Goal: Use online tool/utility: Utilize a website feature to perform a specific function

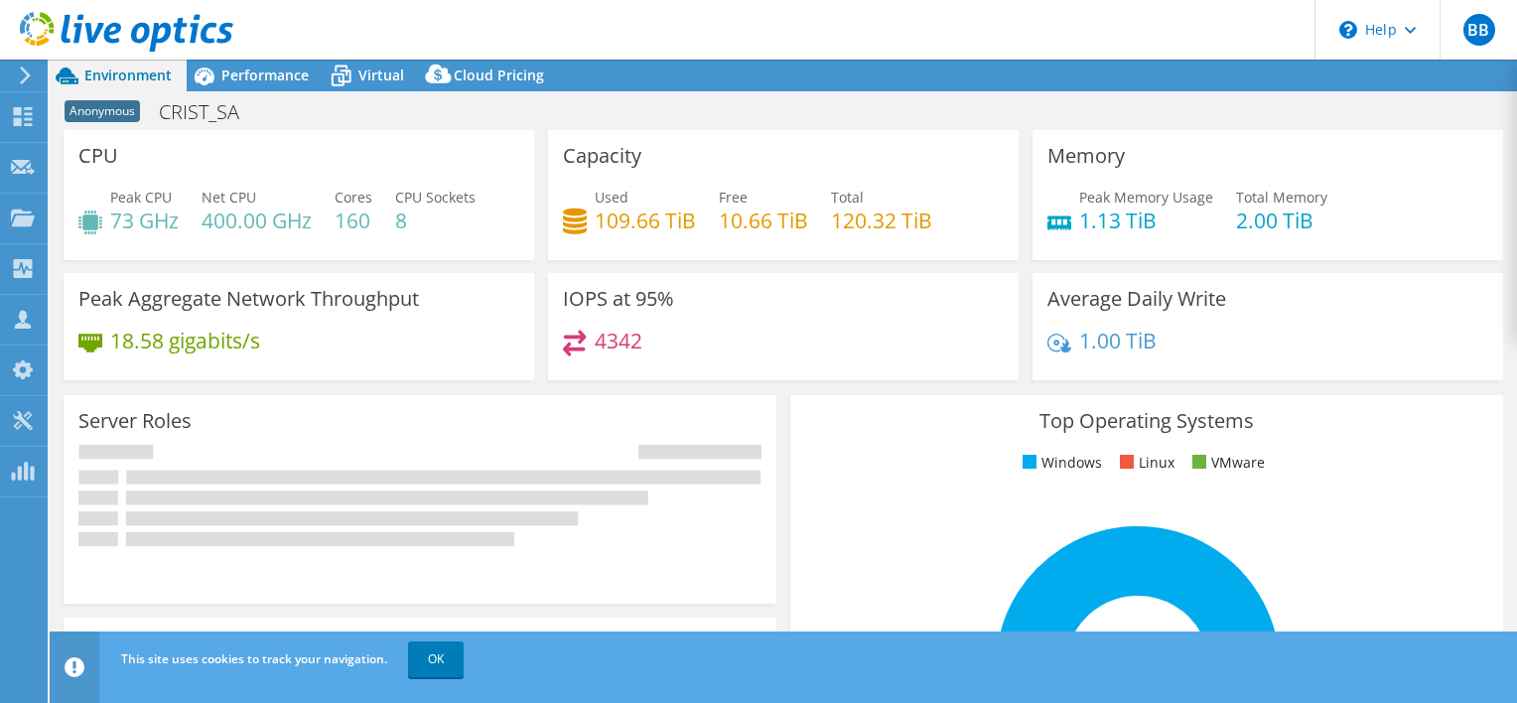
select select "EULondon"
select select "USD"
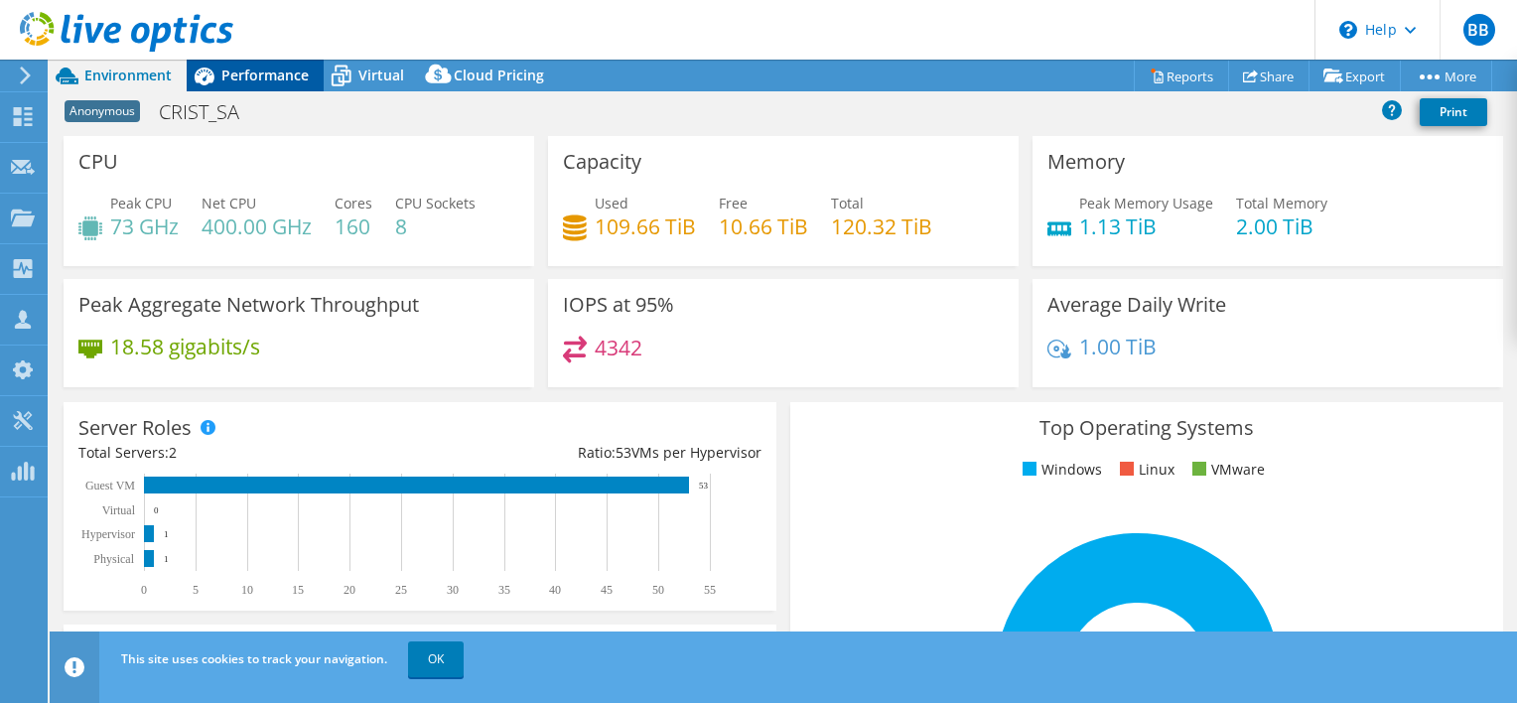
click at [262, 69] on span "Performance" at bounding box center [264, 75] width 87 height 19
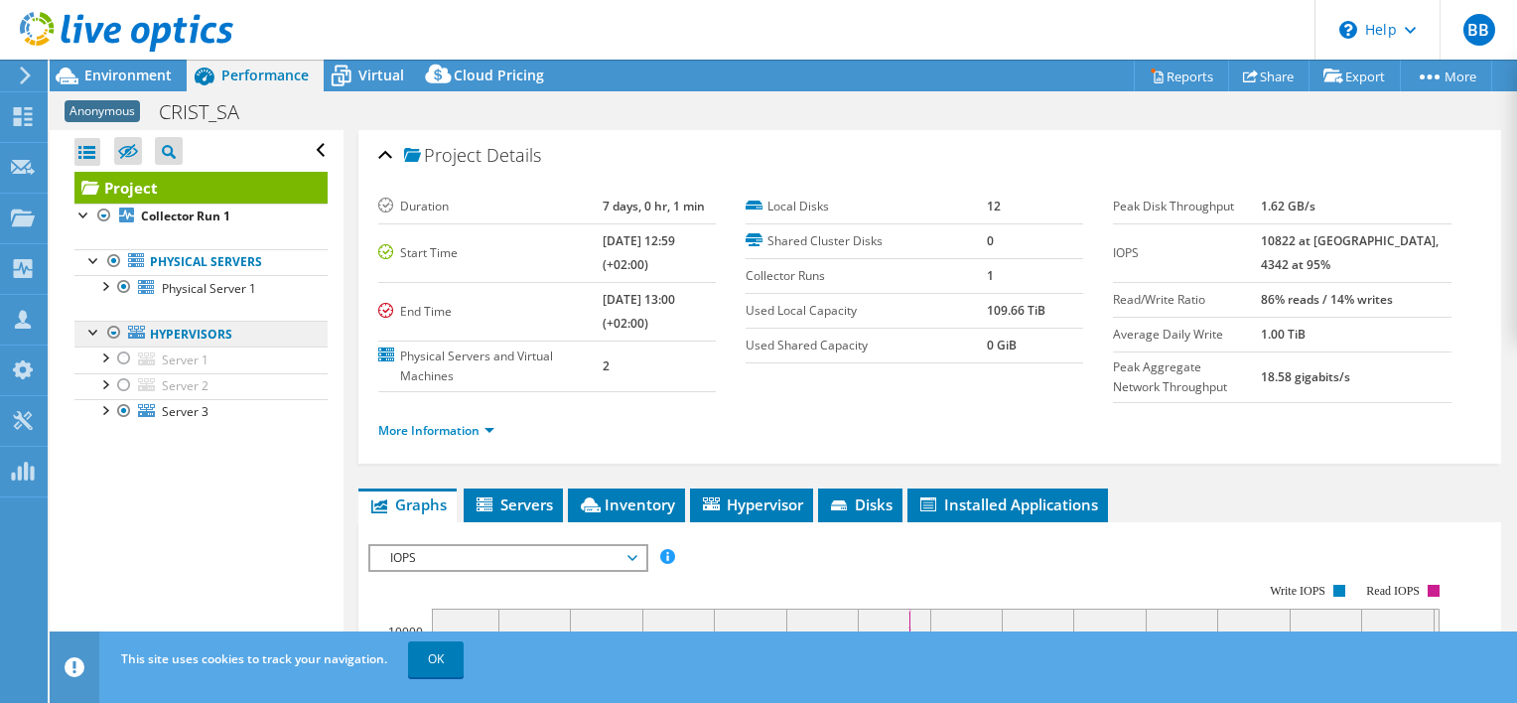
click at [246, 329] on link "Hypervisors" at bounding box center [200, 334] width 253 height 26
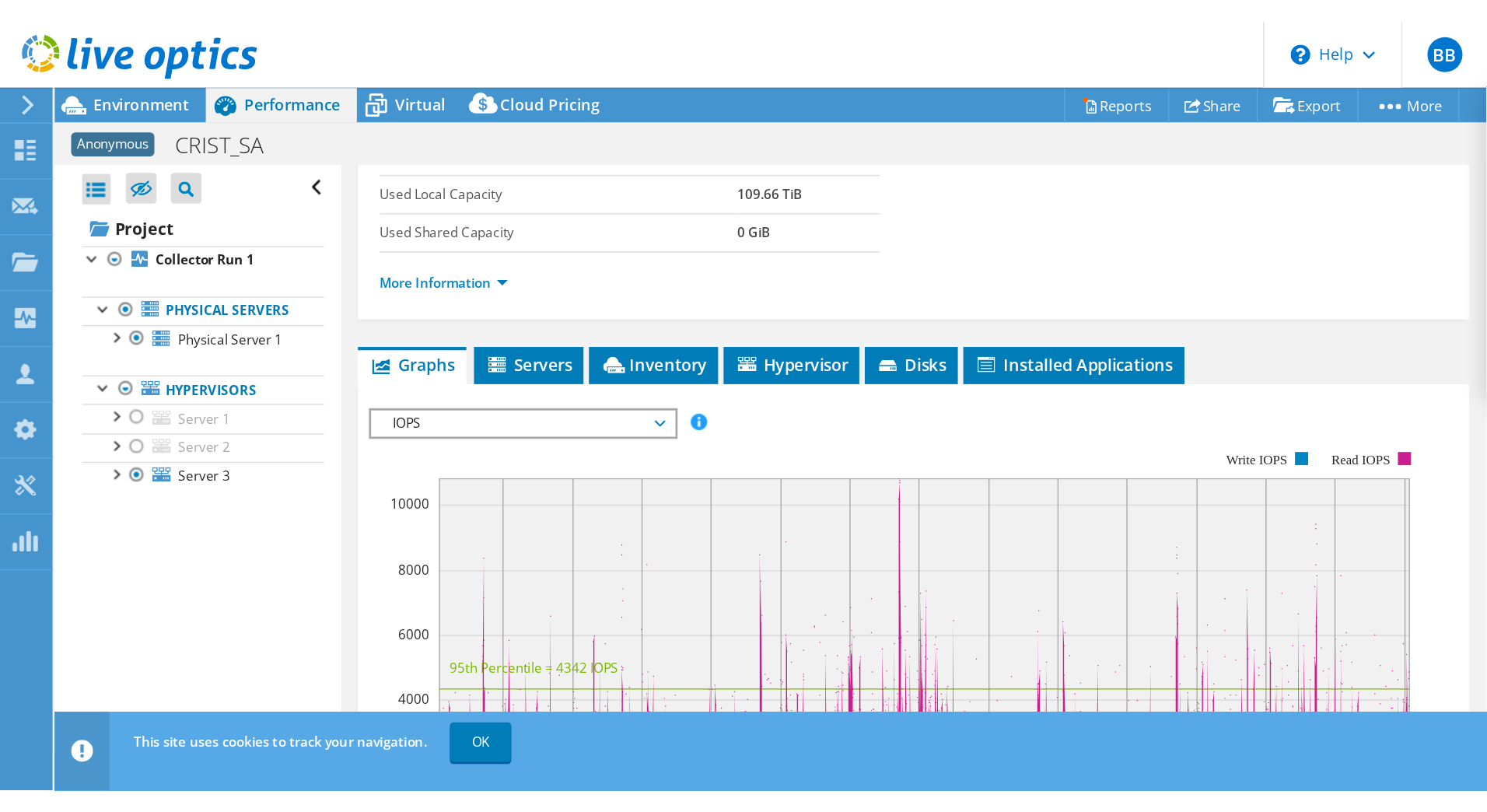
scroll to position [229, 0]
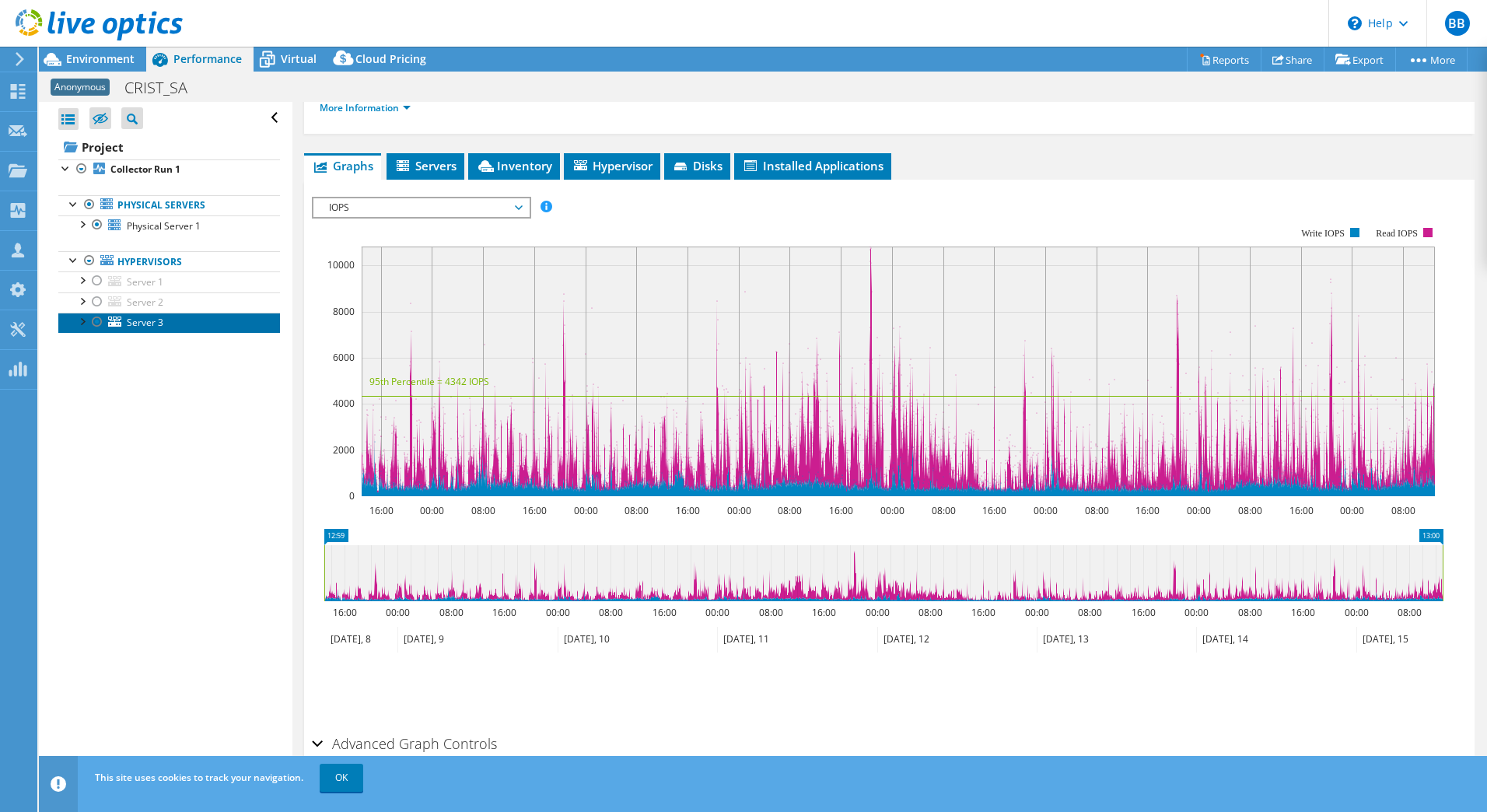
click at [165, 325] on link "Server 3" at bounding box center [168, 323] width 222 height 20
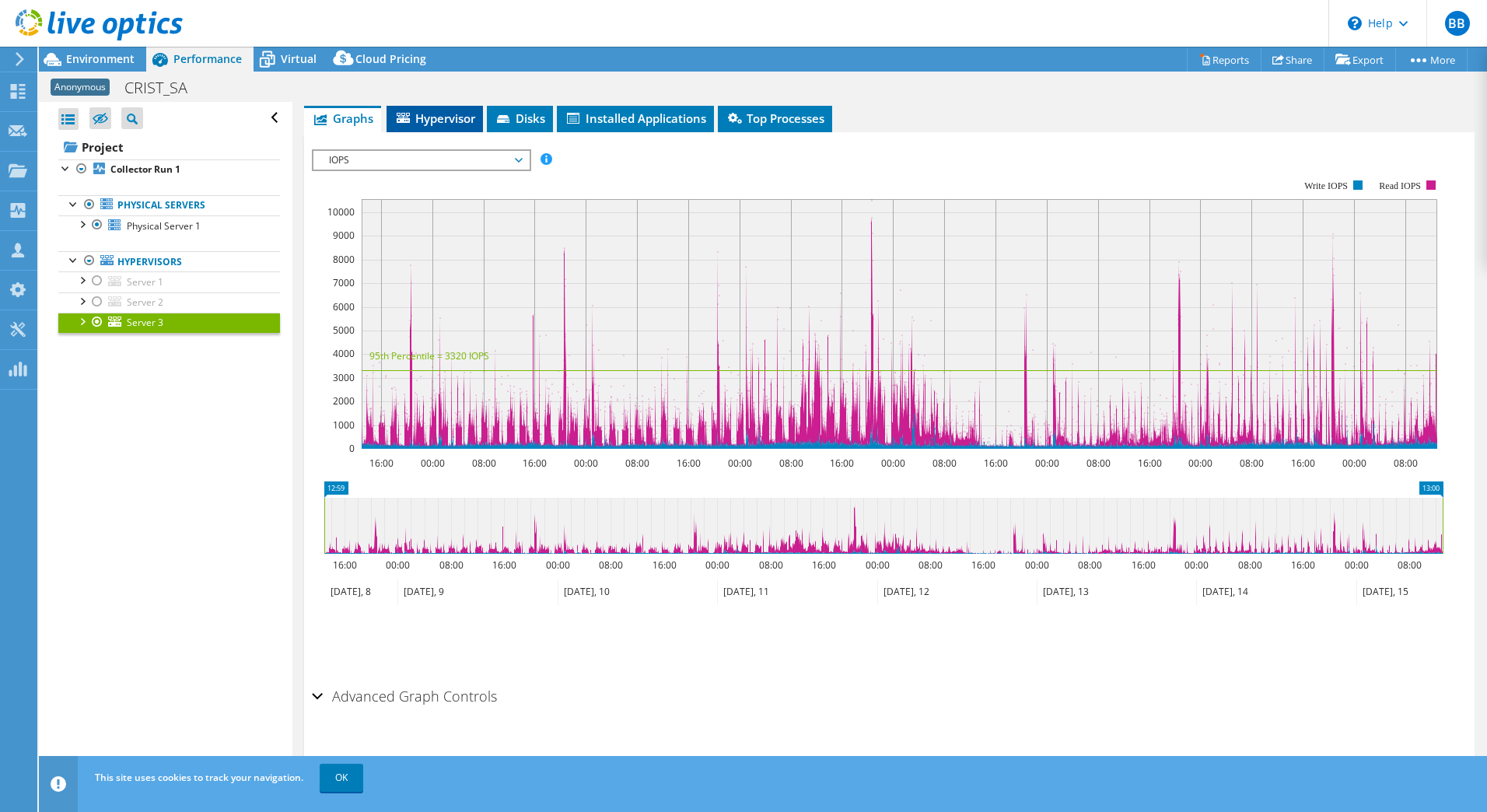
click at [441, 120] on span "Hypervisor" at bounding box center [434, 118] width 81 height 16
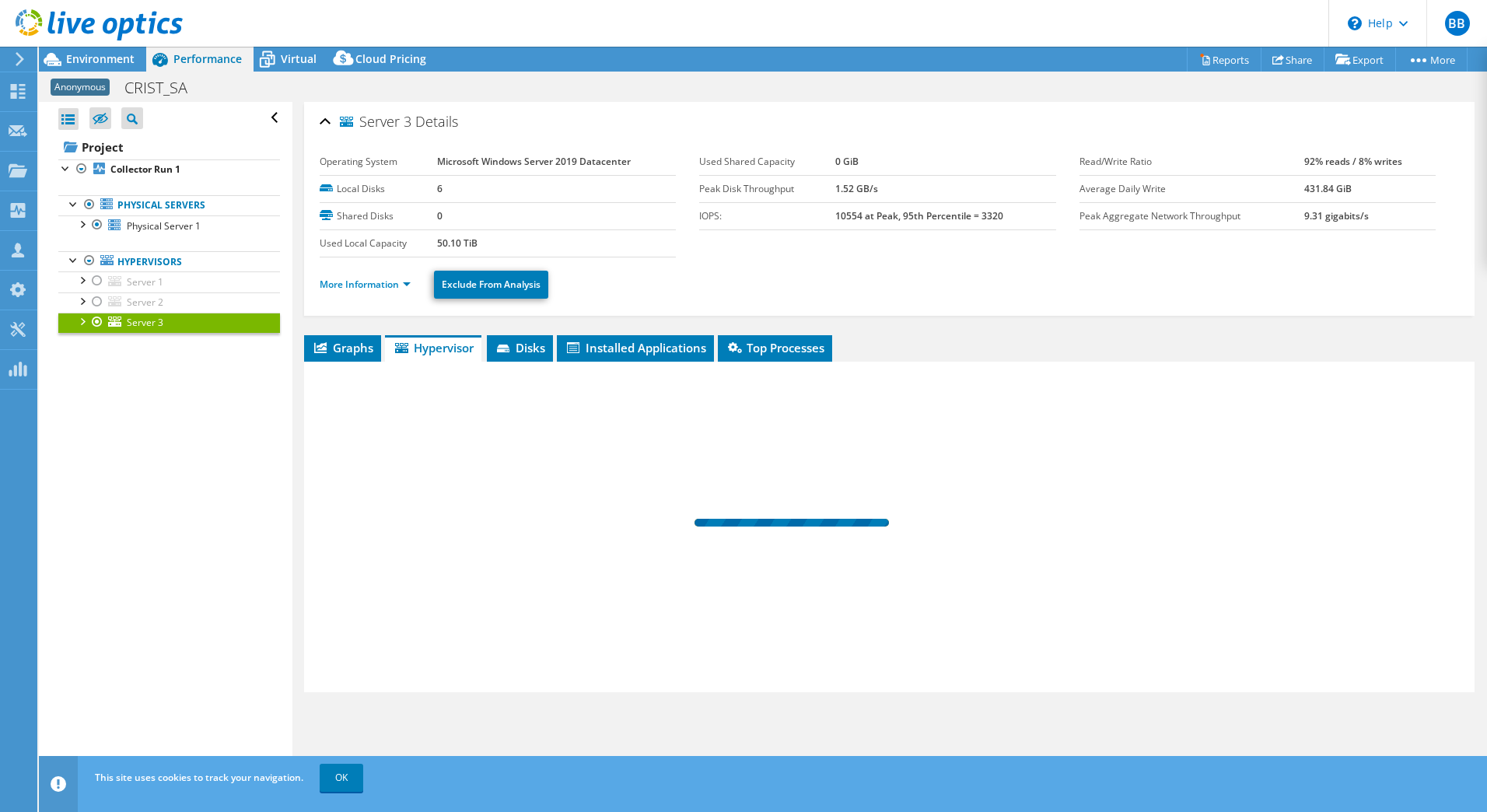
scroll to position [0, 0]
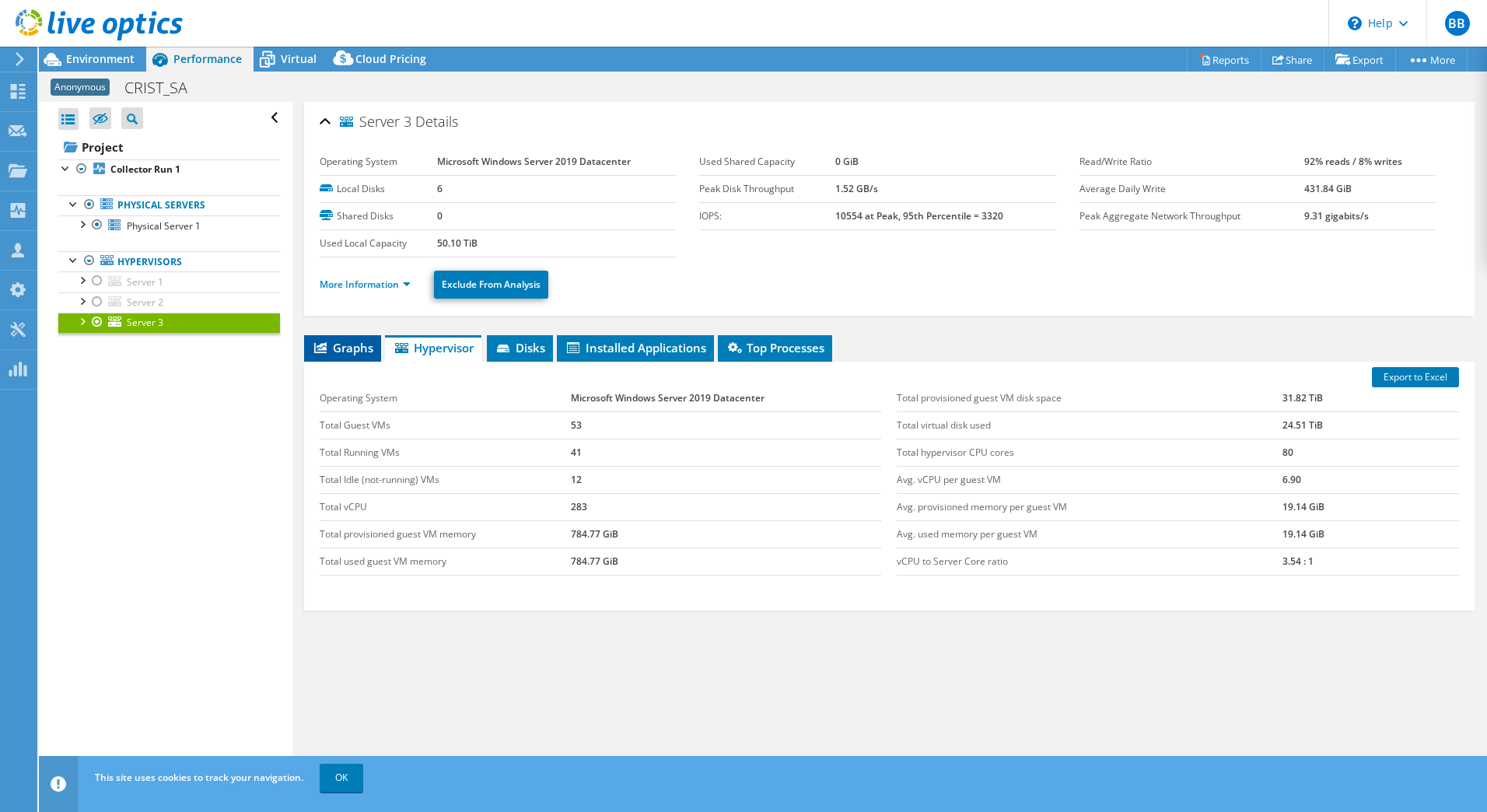
click at [352, 350] on span "Graphs" at bounding box center [342, 348] width 61 height 16
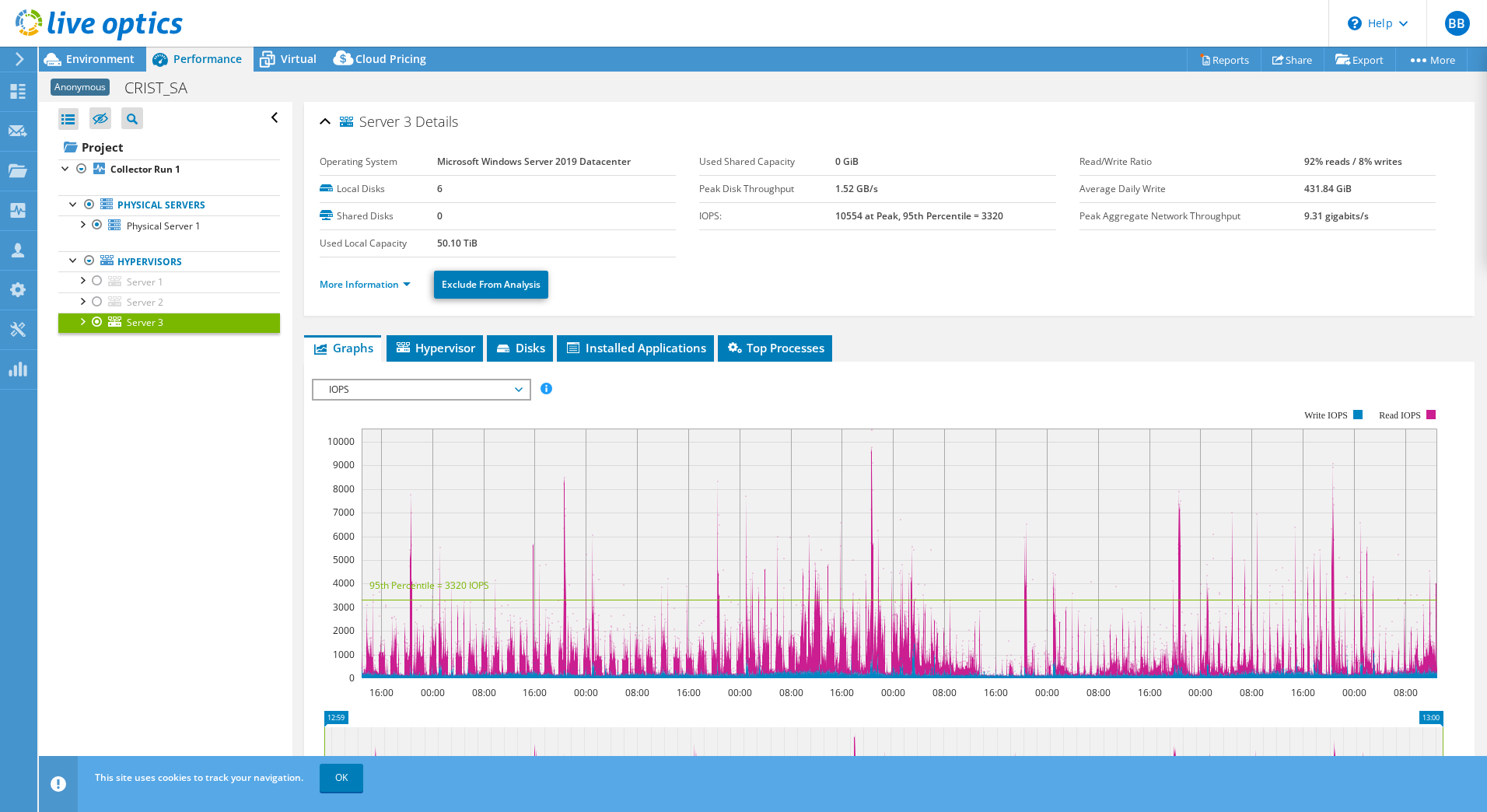
click at [417, 390] on span "IOPS" at bounding box center [420, 390] width 200 height 19
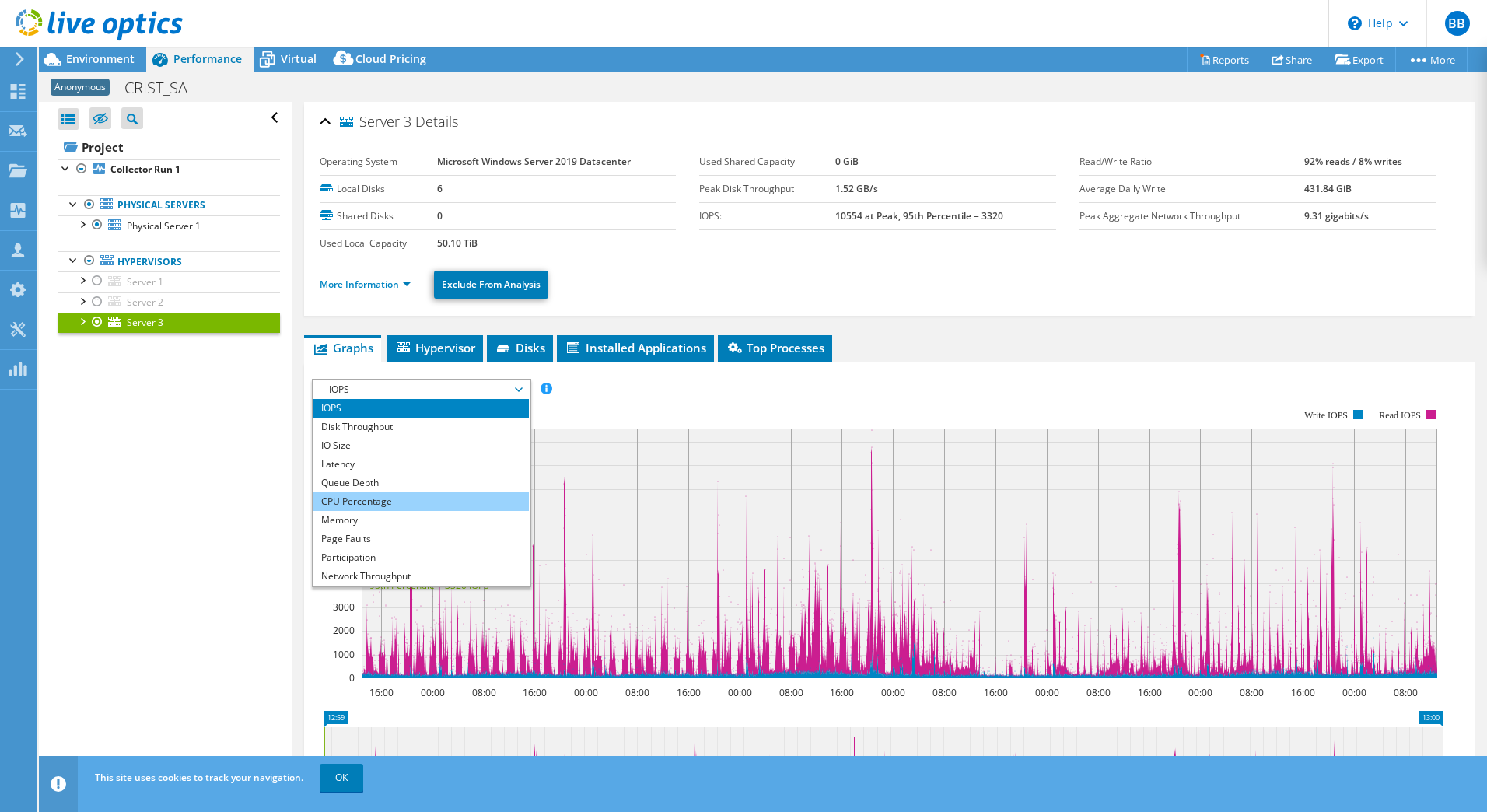
click at [422, 500] on li "CPU Percentage" at bounding box center [420, 502] width 215 height 19
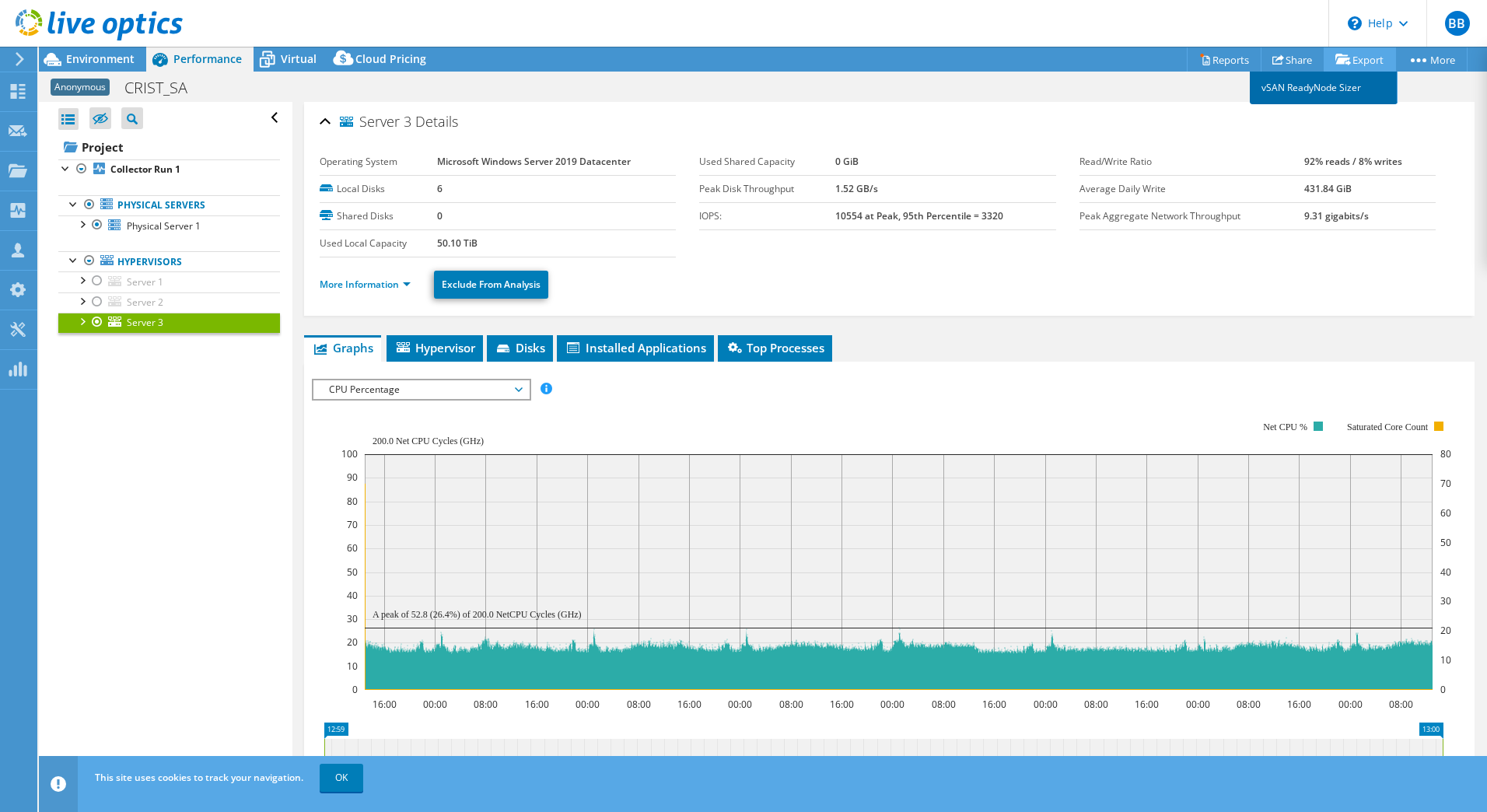
click at [1187, 86] on link "vSAN ReadyNode Sizer" at bounding box center [1323, 88] width 148 height 33
